Goal: Information Seeking & Learning: Learn about a topic

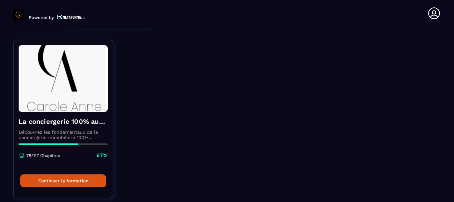
scroll to position [65, 0]
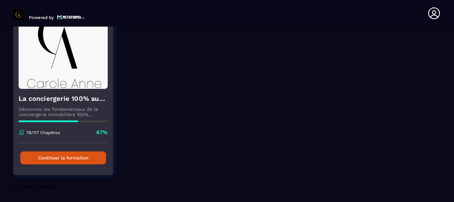
click at [59, 158] on button "Continuer la formation" at bounding box center [63, 157] width 86 height 13
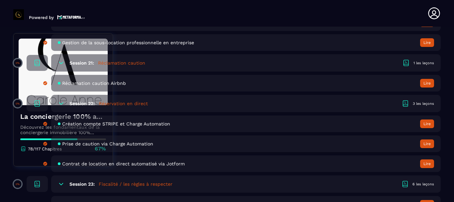
scroll to position [1794, 0]
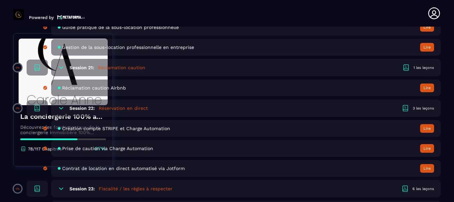
click at [163, 147] on div "Prise de caution via Charge Automation Lire" at bounding box center [245, 148] width 389 height 17
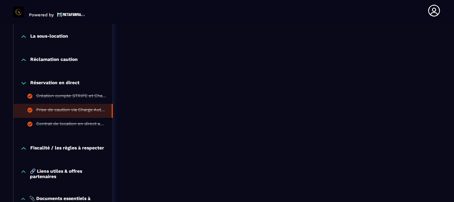
scroll to position [641, 0]
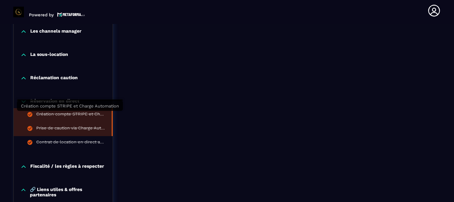
click at [55, 113] on div "Création compte STRIPE et Charge Automation" at bounding box center [70, 114] width 69 height 7
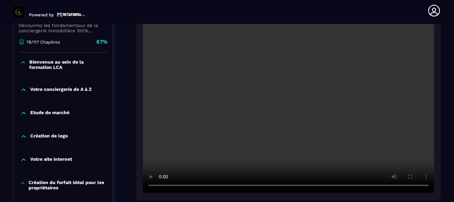
scroll to position [169, 0]
